Goal: Check status: Check status

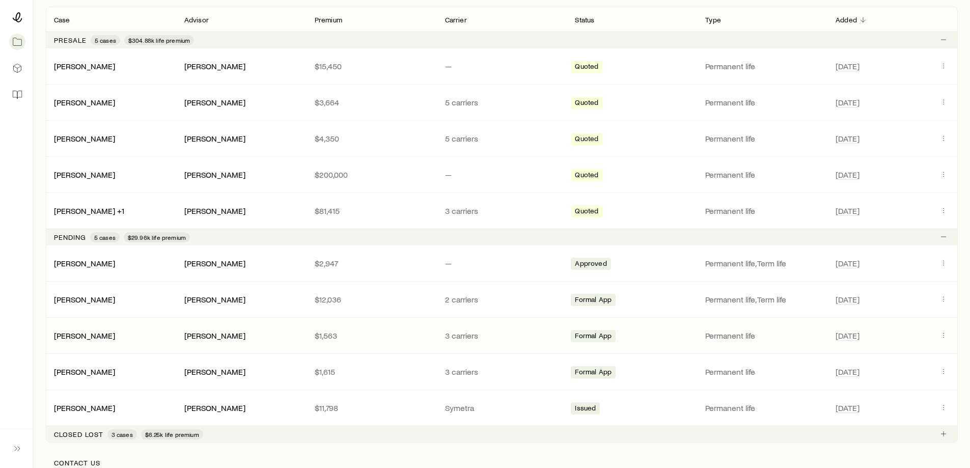
scroll to position [204, 0]
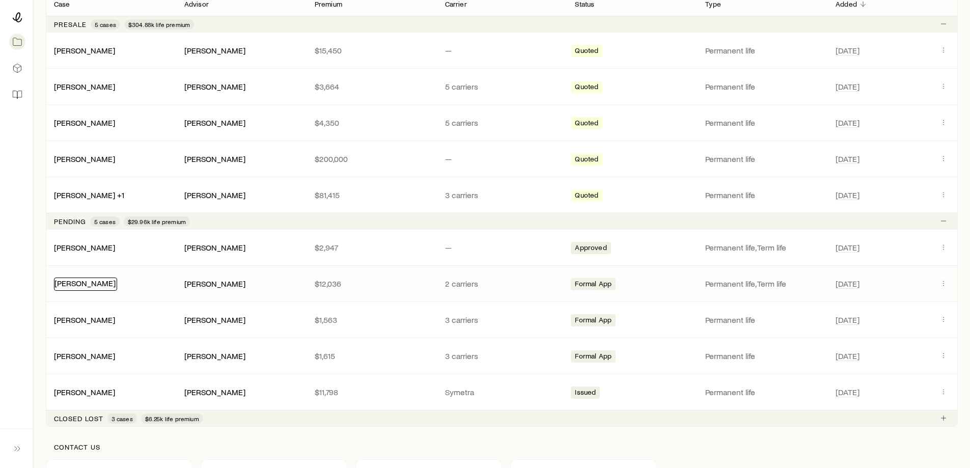
click at [88, 286] on link "[PERSON_NAME]" at bounding box center [85, 283] width 61 height 10
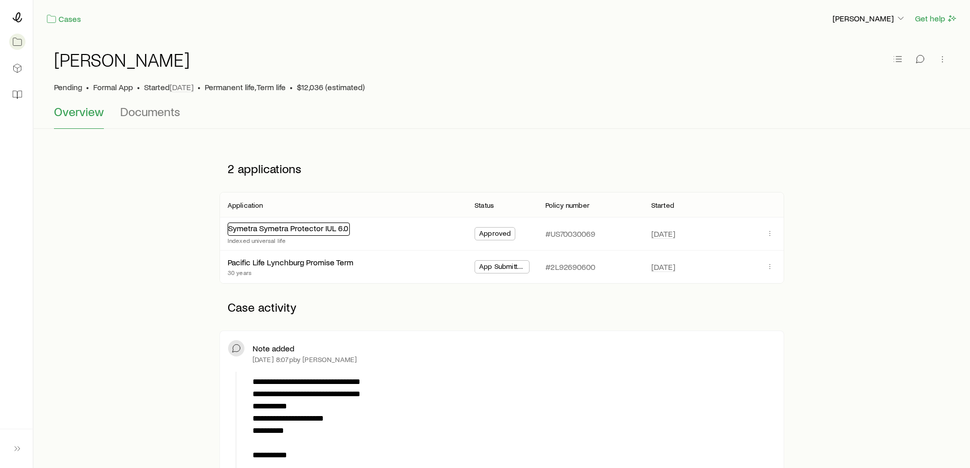
click at [264, 232] on link "Symetra Symetra Protector IUL 6.0" at bounding box center [288, 228] width 120 height 10
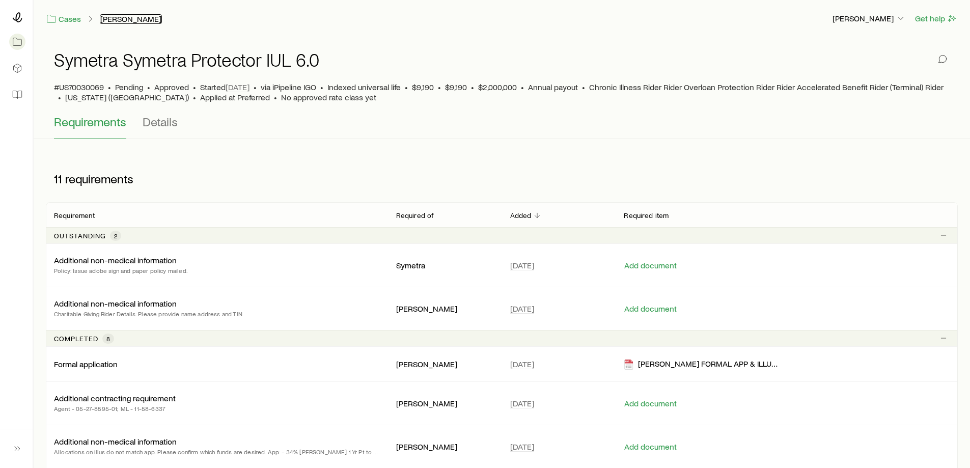
click at [123, 20] on link "[PERSON_NAME]" at bounding box center [131, 19] width 62 height 10
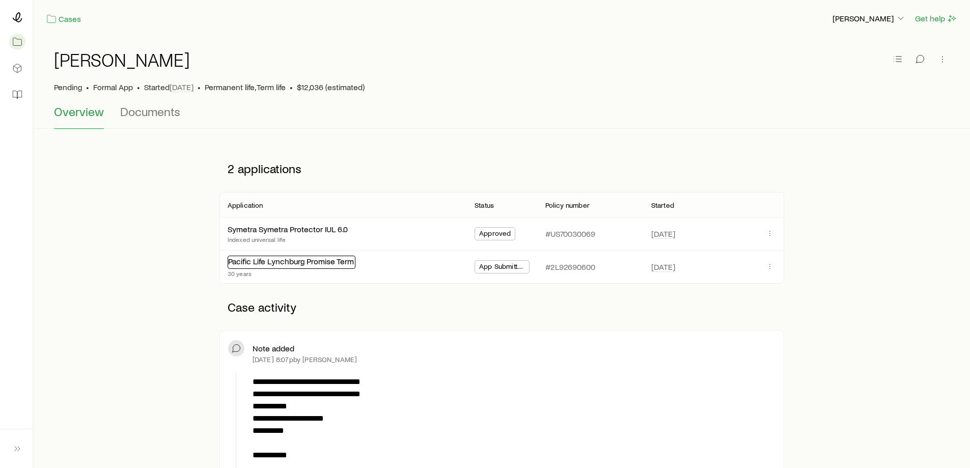
click at [286, 265] on link "Pacific Life Lynchburg Promise Term" at bounding box center [291, 261] width 126 height 10
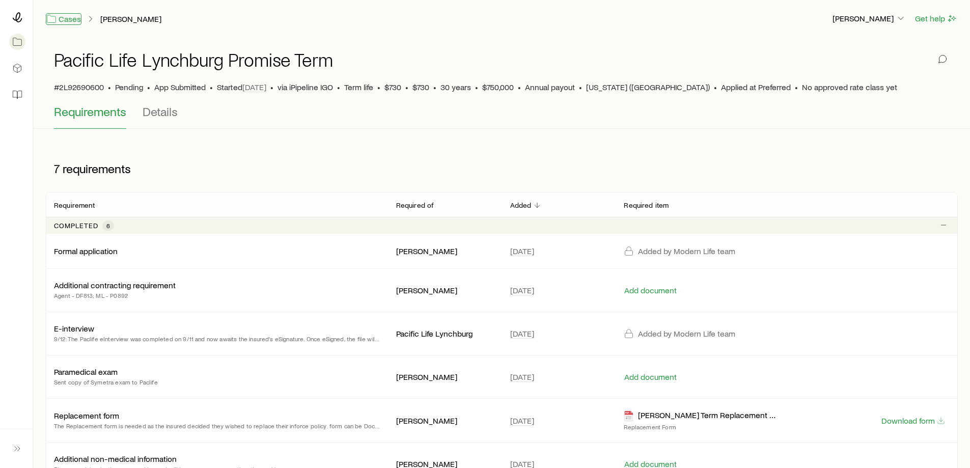
click at [76, 18] on link "Cases" at bounding box center [64, 19] width 36 height 12
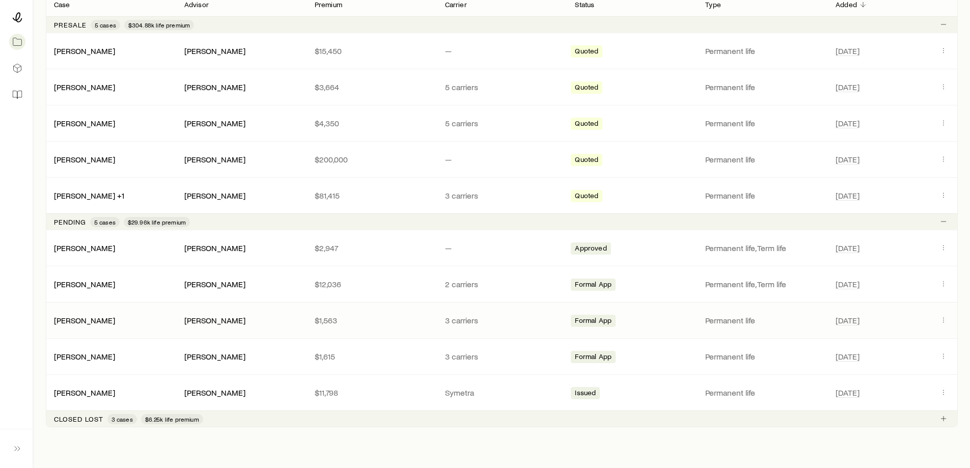
scroll to position [204, 0]
click at [99, 320] on link "[PERSON_NAME]" at bounding box center [85, 319] width 61 height 10
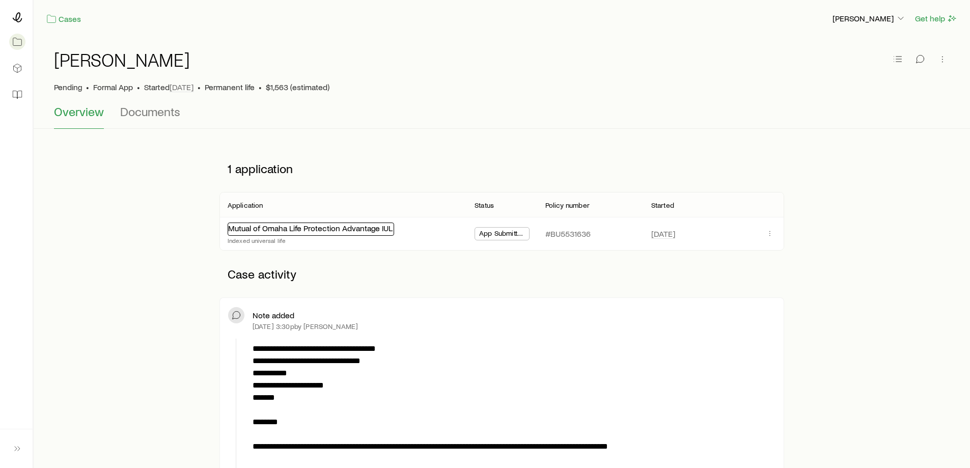
click at [337, 231] on link "Mutual of Omaha Life Protection Advantage IUL" at bounding box center [310, 228] width 165 height 10
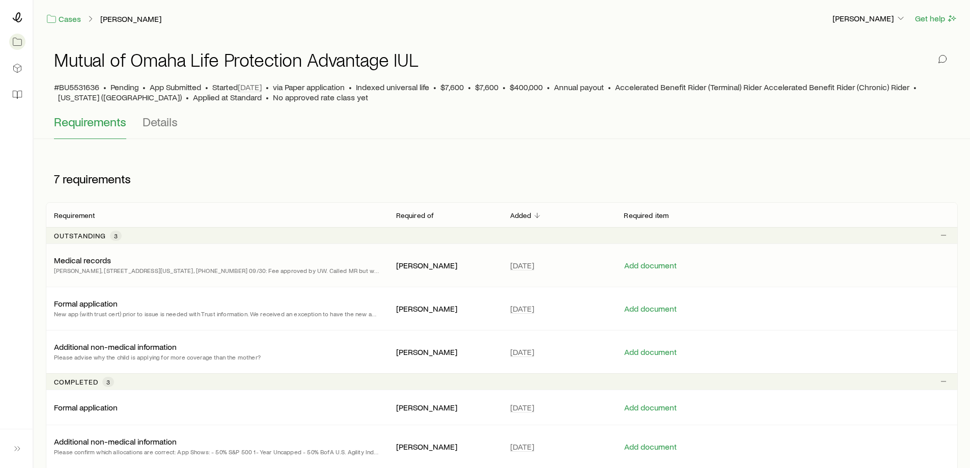
click at [351, 272] on p "[PERSON_NAME], [STREET_ADDRESS][US_STATE], [PHONE_NUMBER] 09/30: Fee approved b…" at bounding box center [217, 270] width 326 height 10
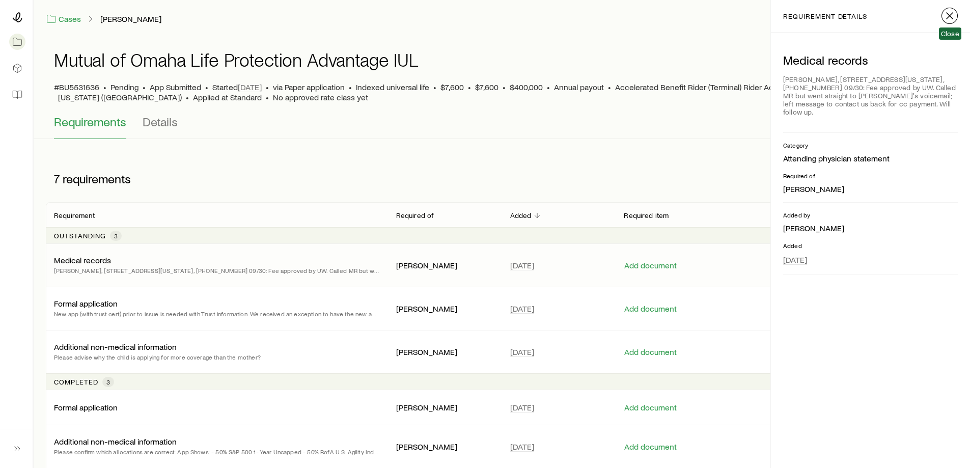
click at [947, 19] on line "button" at bounding box center [950, 16] width 6 height 6
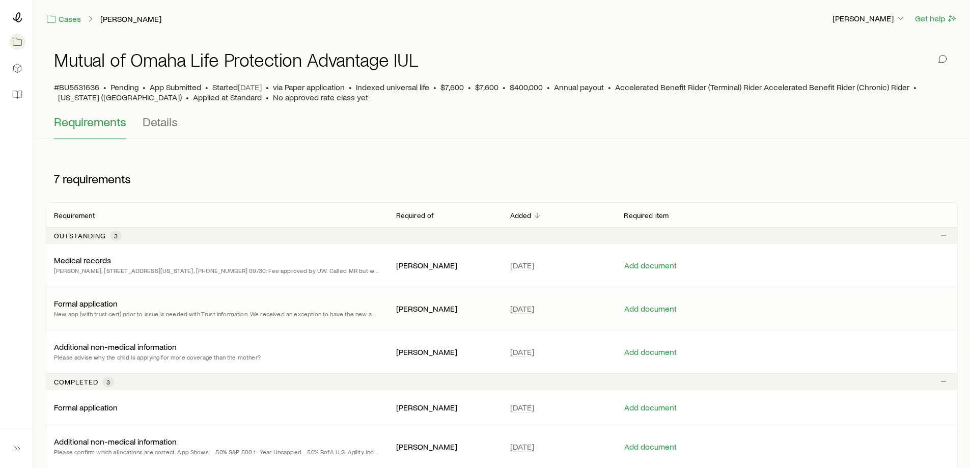
click at [324, 314] on p "New app (with trust cert) prior to issue is needed with Trust information. We r…" at bounding box center [217, 314] width 326 height 10
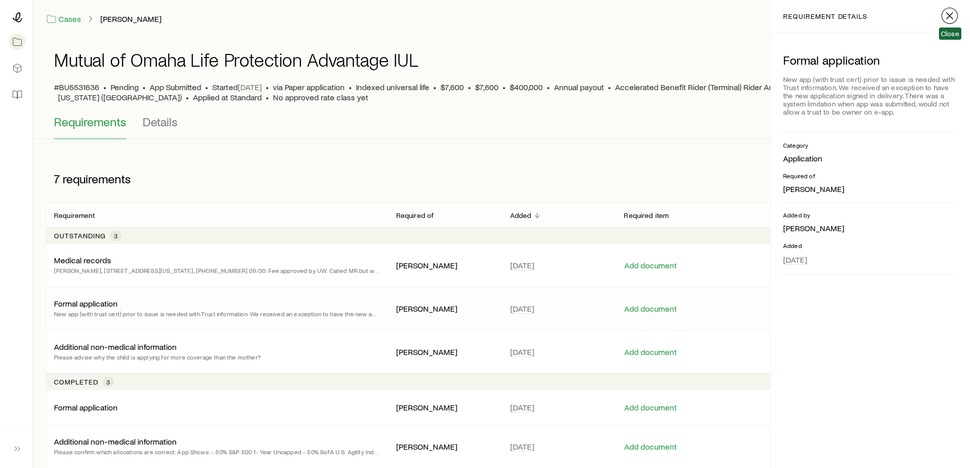
click at [951, 15] on line "button" at bounding box center [950, 16] width 6 height 6
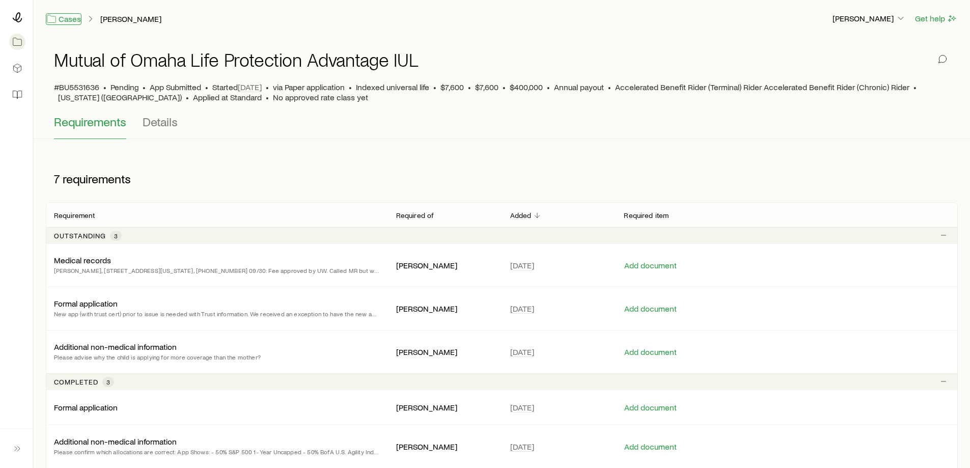
click at [64, 20] on link "Cases" at bounding box center [64, 19] width 36 height 12
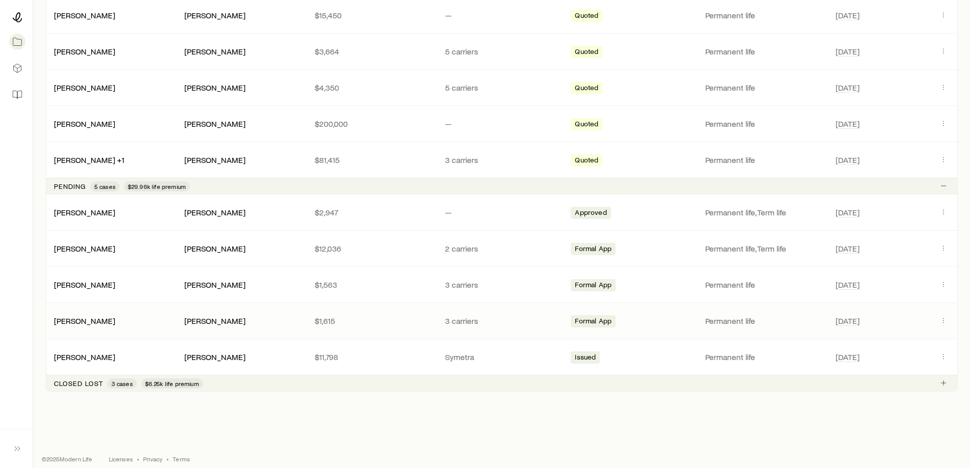
scroll to position [248, 0]
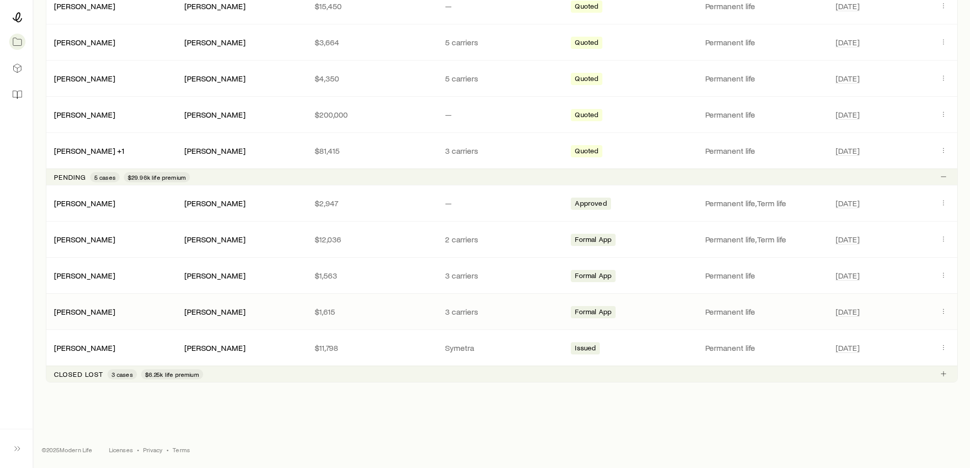
click at [92, 318] on div "[PERSON_NAME] [PERSON_NAME] $1,615 3 carriers Formal App Permanent life [DATE]" at bounding box center [502, 312] width 912 height 36
click at [92, 313] on link "[PERSON_NAME]" at bounding box center [85, 311] width 61 height 10
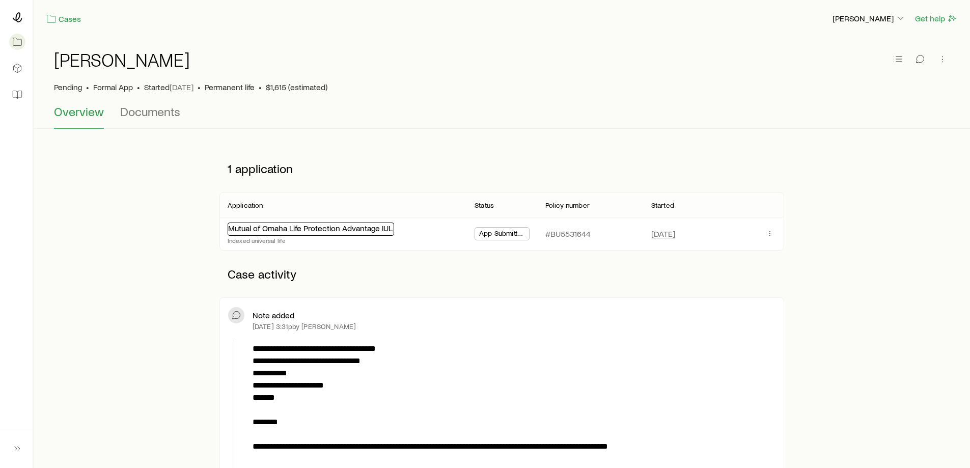
click at [271, 230] on link "Mutual of Omaha Life Protection Advantage IUL" at bounding box center [310, 228] width 165 height 10
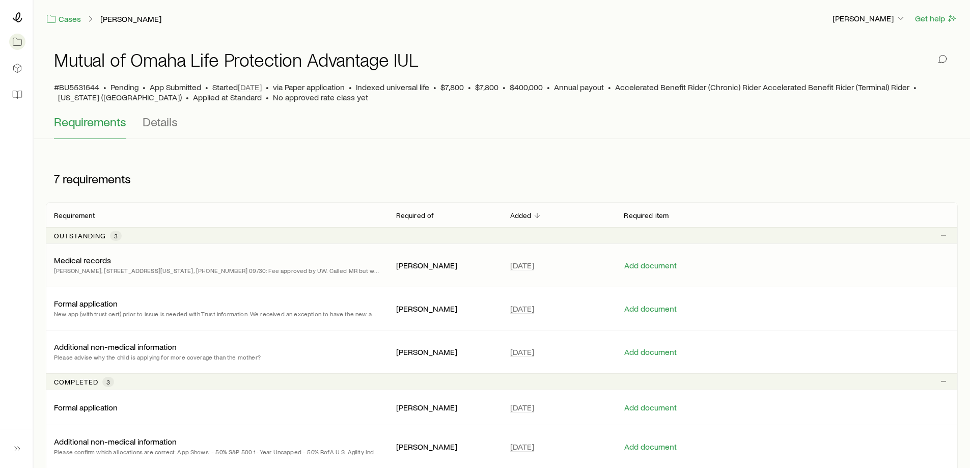
click at [88, 261] on p "Medical records" at bounding box center [82, 260] width 57 height 10
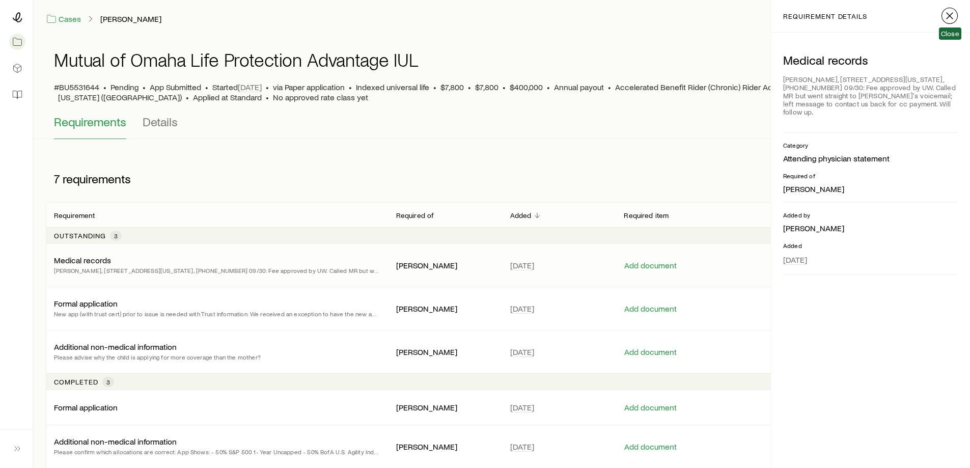
click at [947, 18] on line "button" at bounding box center [950, 16] width 6 height 6
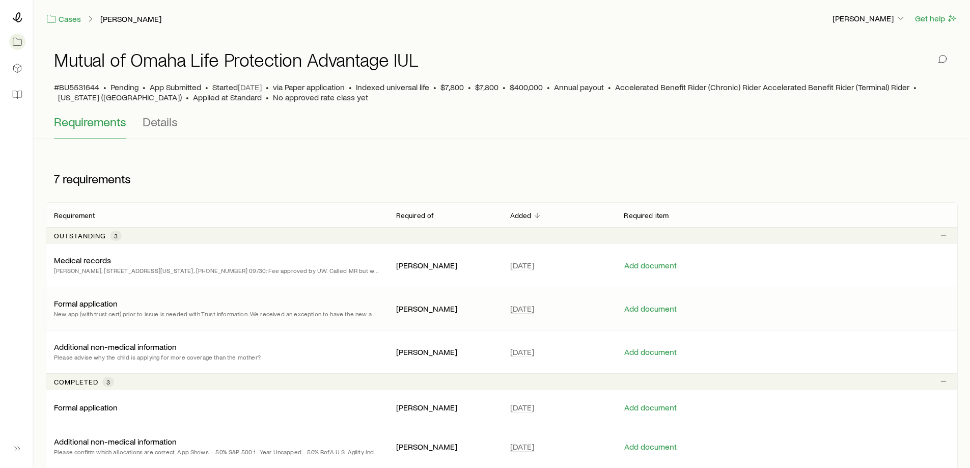
click at [97, 305] on p "Formal application" at bounding box center [86, 304] width 64 height 10
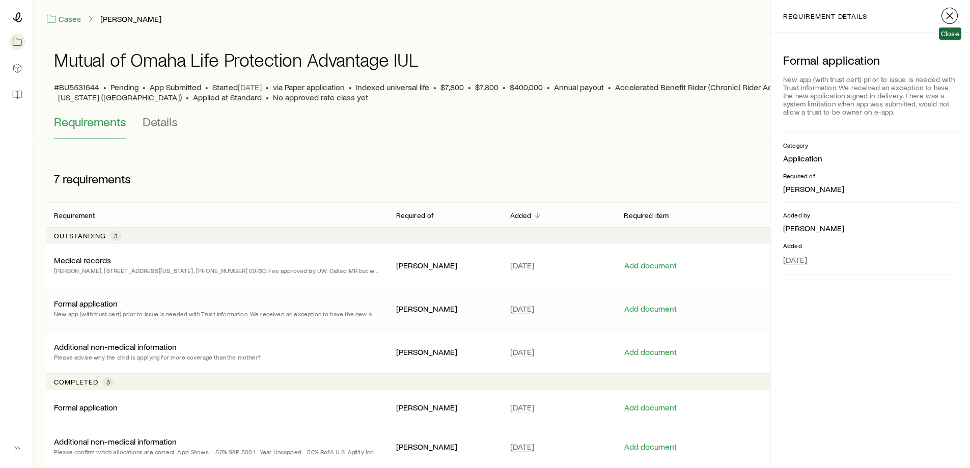
click at [954, 19] on icon "button" at bounding box center [950, 16] width 12 height 12
